Goal: Find specific page/section: Find specific page/section

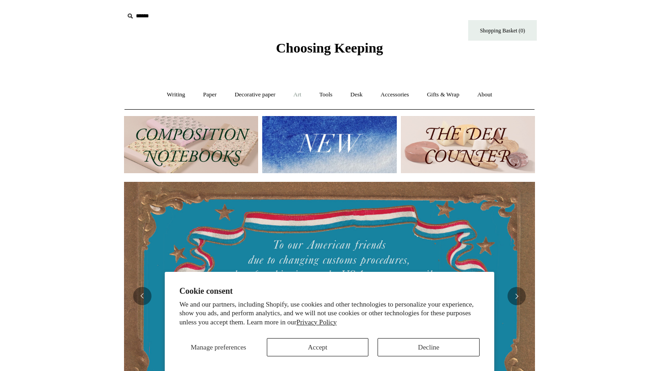
click at [300, 92] on link "Art +" at bounding box center [297, 95] width 24 height 24
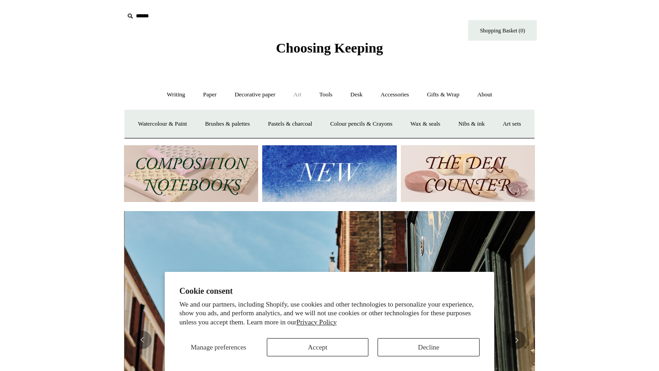
scroll to position [0, 411]
click at [173, 92] on link "Writing +" at bounding box center [176, 95] width 35 height 24
click at [157, 123] on link "Pens by brand +" at bounding box center [166, 124] width 50 height 24
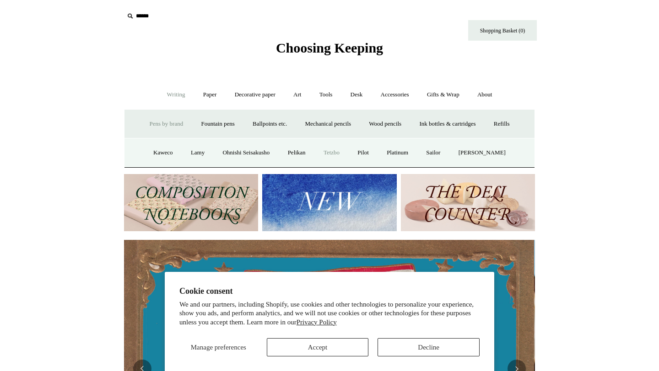
scroll to position [0, 0]
click at [329, 156] on link "Tetzbo" at bounding box center [331, 153] width 32 height 24
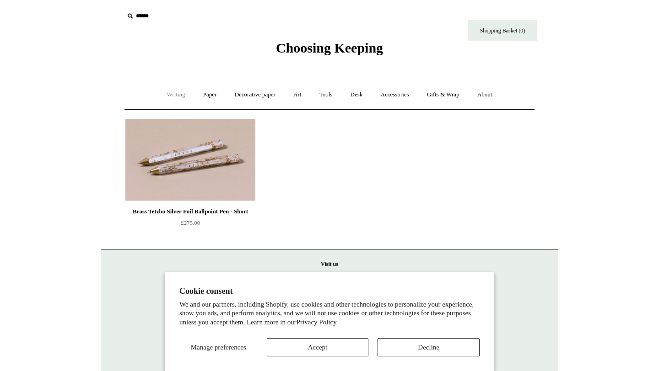
click at [161, 96] on link "Writing +" at bounding box center [176, 95] width 35 height 24
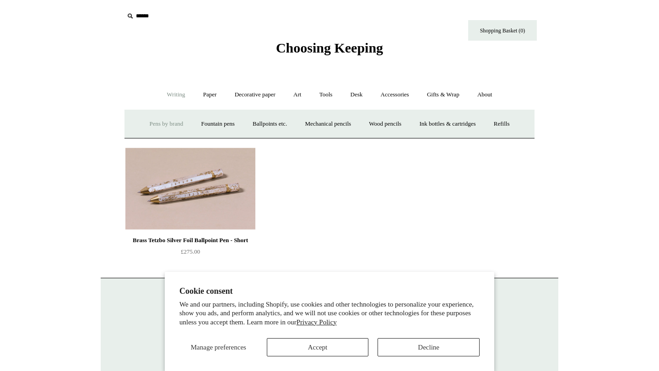
click at [171, 121] on link "Pens by brand +" at bounding box center [166, 124] width 50 height 24
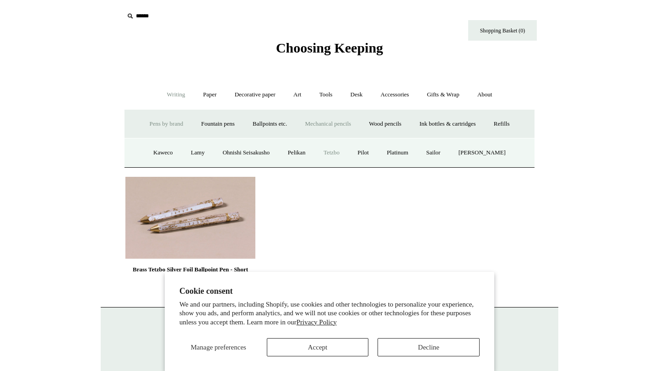
click at [308, 122] on link "Mechanical pencils +" at bounding box center [327, 124] width 63 height 24
click at [312, 119] on link "Mechanical pencils -" at bounding box center [327, 124] width 63 height 24
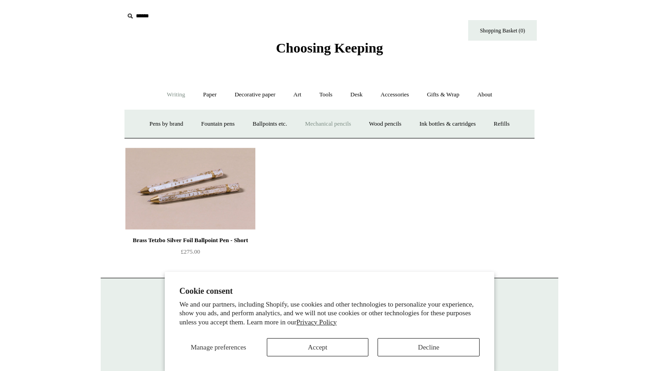
click at [316, 123] on link "Mechanical pencils +" at bounding box center [327, 124] width 63 height 24
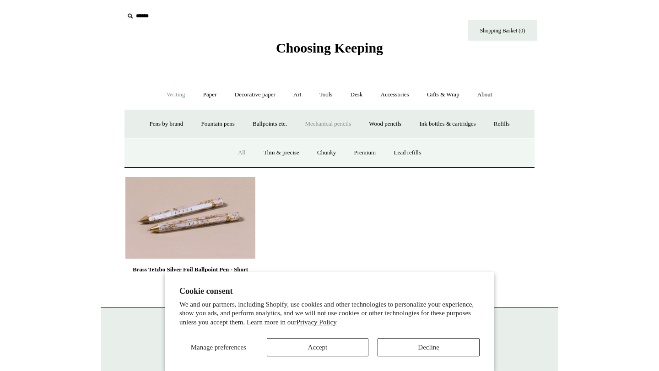
click at [239, 154] on link "All" at bounding box center [242, 153] width 24 height 24
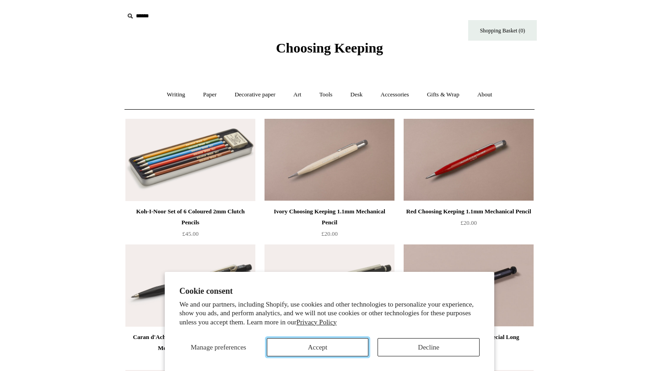
click at [309, 344] on button "Accept" at bounding box center [318, 347] width 102 height 18
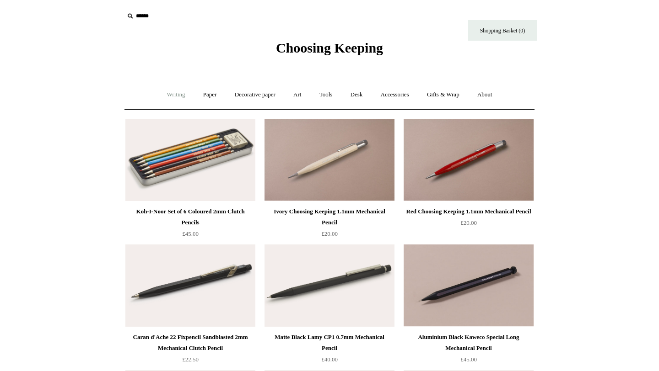
click at [182, 91] on link "Writing +" at bounding box center [176, 95] width 35 height 24
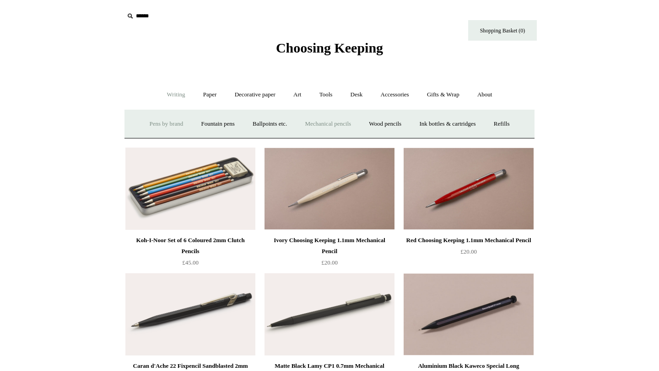
click at [170, 119] on link "Pens by brand +" at bounding box center [166, 124] width 50 height 24
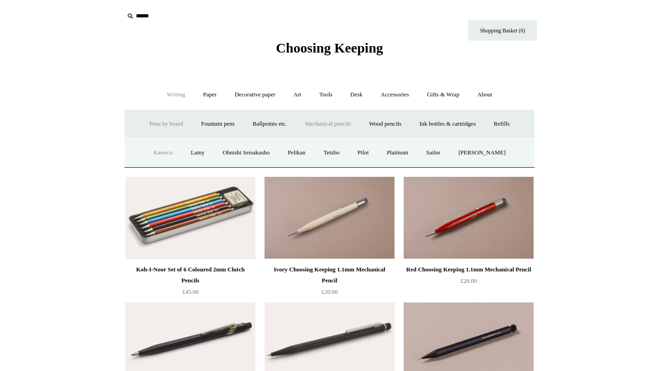
click at [159, 145] on link "Kaweco" at bounding box center [163, 153] width 36 height 24
